Goal: Obtain resource: Obtain resource

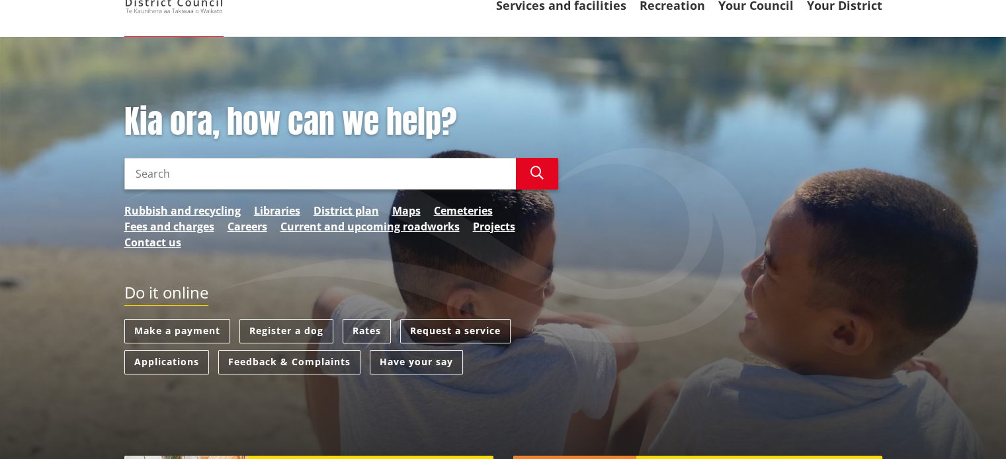
scroll to position [87, 0]
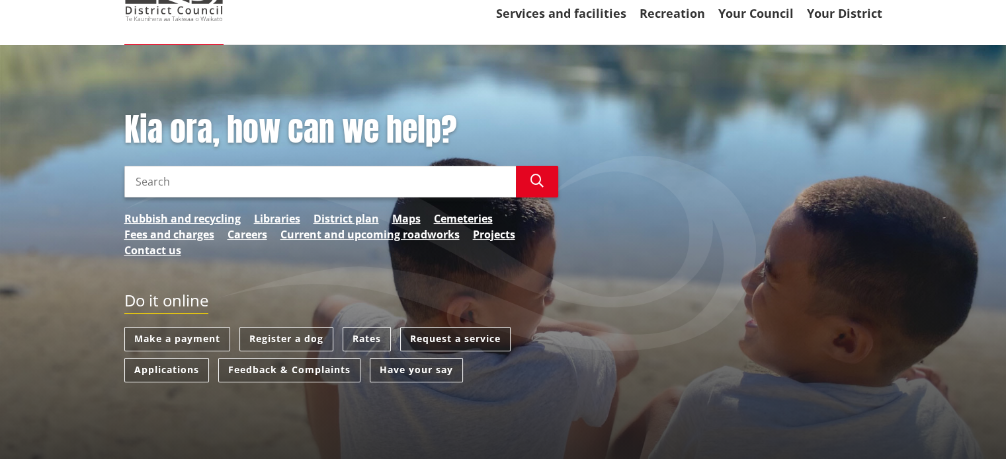
click at [445, 340] on link "Request a service" at bounding box center [455, 339] width 110 height 24
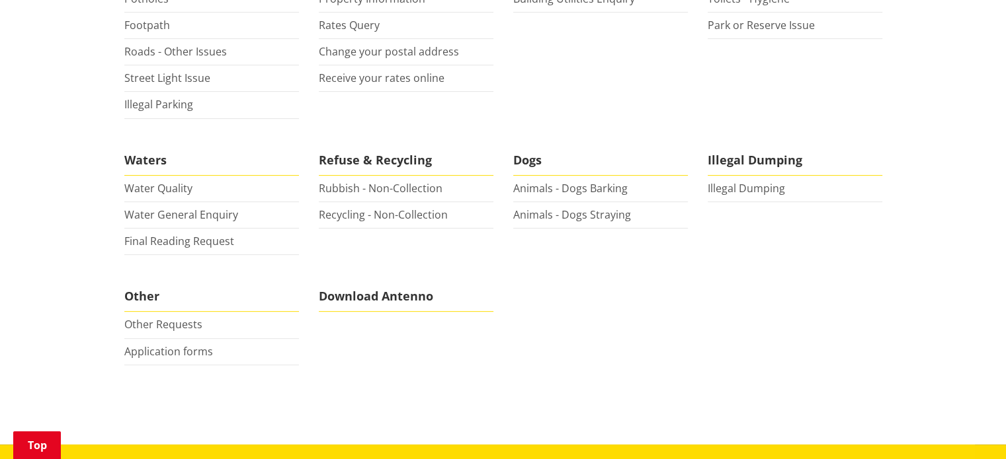
scroll to position [428, 0]
click at [182, 325] on link "Other Requests" at bounding box center [163, 324] width 78 height 15
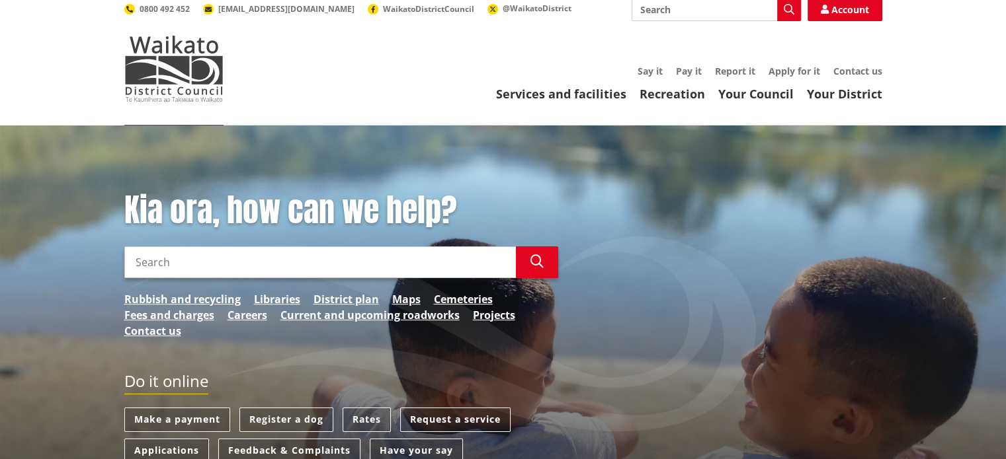
scroll to position [7, 0]
click at [357, 296] on link "District plan" at bounding box center [345, 299] width 65 height 16
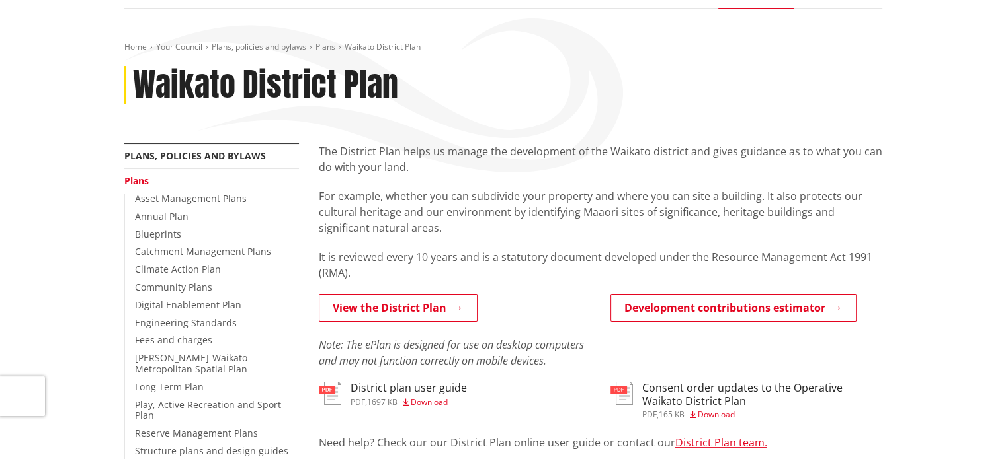
scroll to position [127, 0]
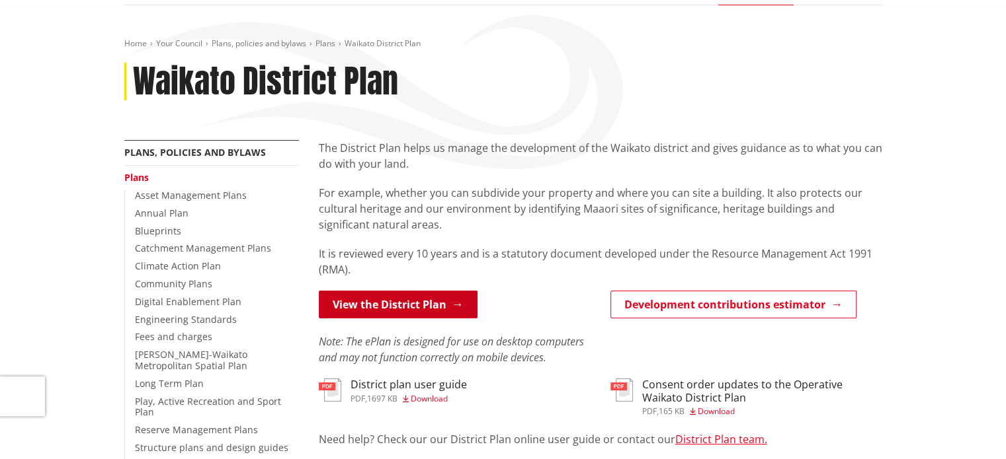
click at [397, 311] on link "View the District Plan" at bounding box center [398, 305] width 159 height 28
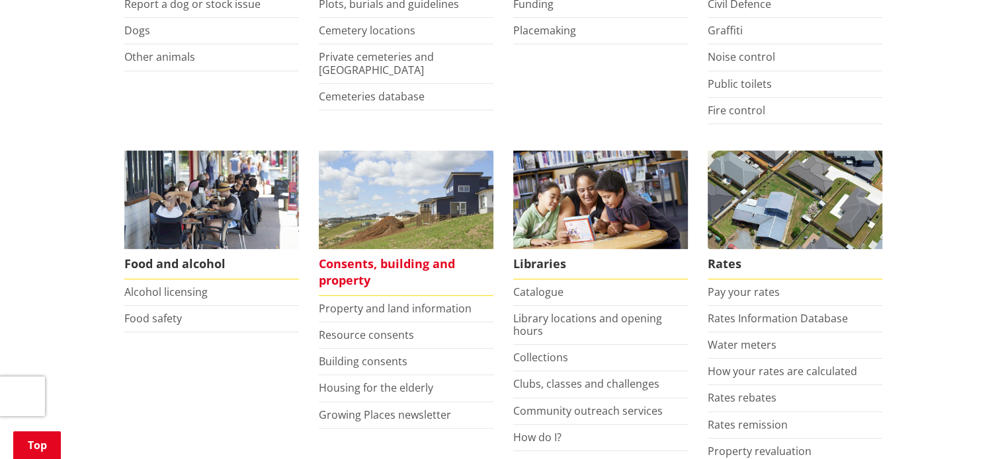
scroll to position [405, 0]
click at [383, 268] on span "Consents, building and property" at bounding box center [406, 272] width 175 height 47
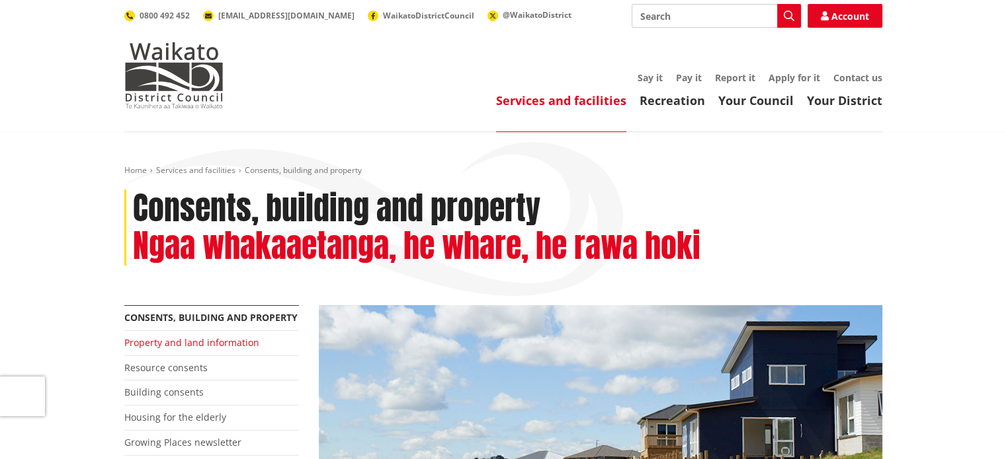
click at [230, 340] on link "Property and land information" at bounding box center [191, 343] width 135 height 13
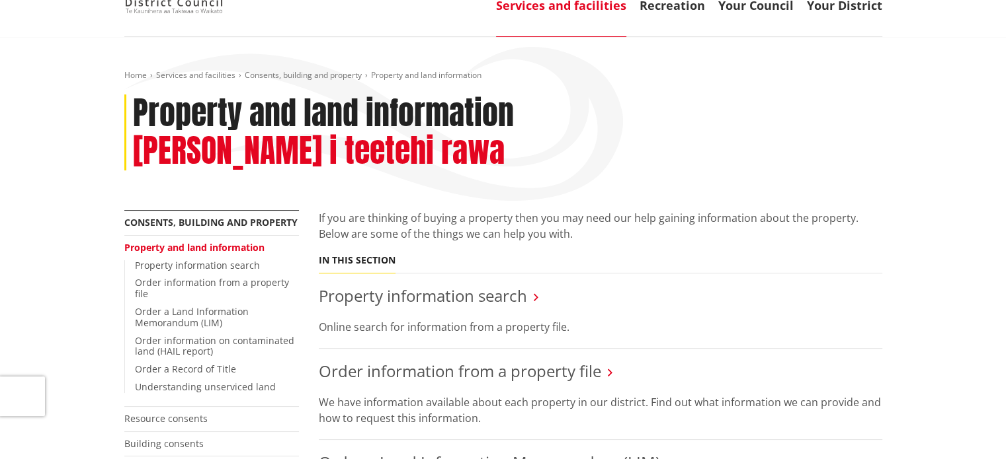
scroll to position [97, 0]
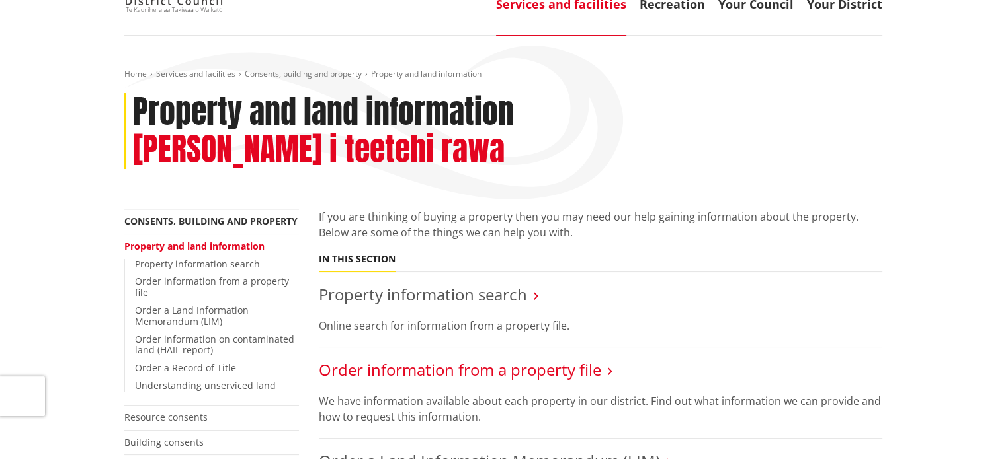
click at [559, 359] on link "Order information from a property file" at bounding box center [460, 370] width 282 height 22
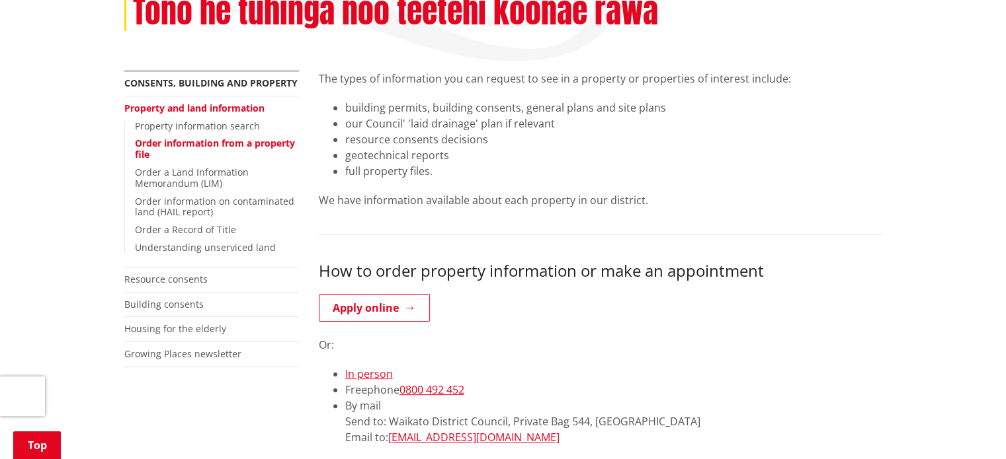
scroll to position [235, 0]
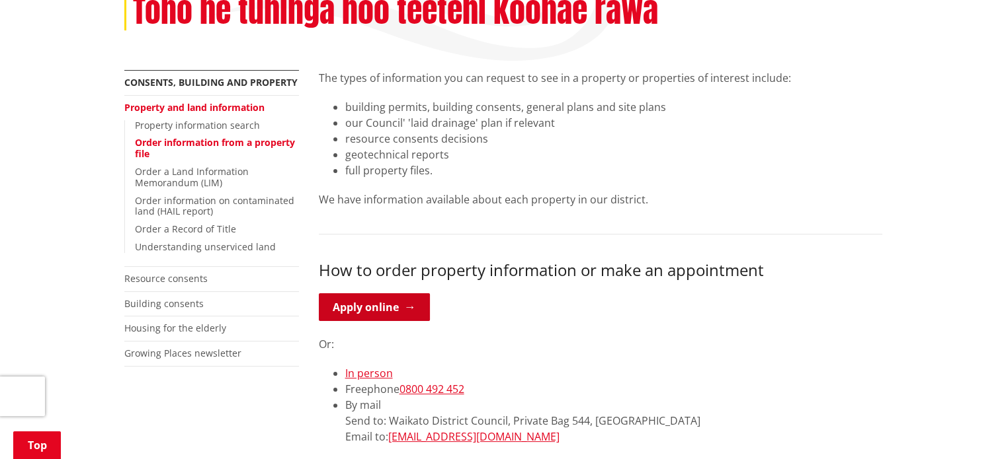
click at [379, 306] on link "Apply online" at bounding box center [374, 308] width 111 height 28
